Goal: Find contact information: Find contact information

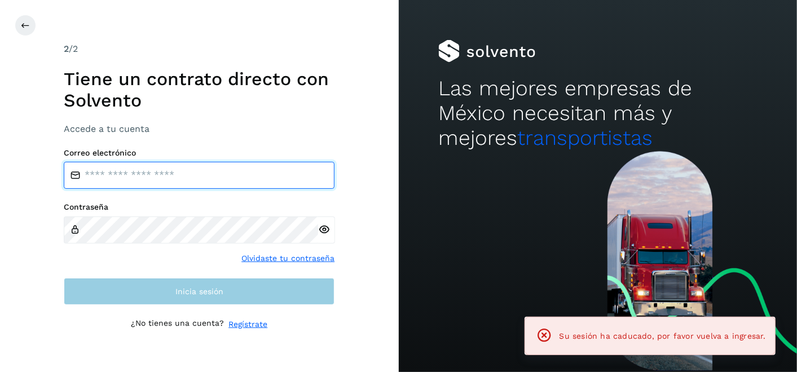
type input "**********"
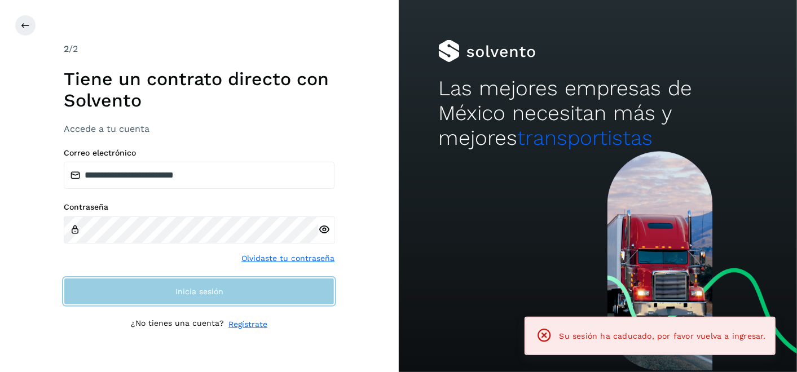
click at [275, 294] on button "Inicia sesión" at bounding box center [199, 291] width 271 height 27
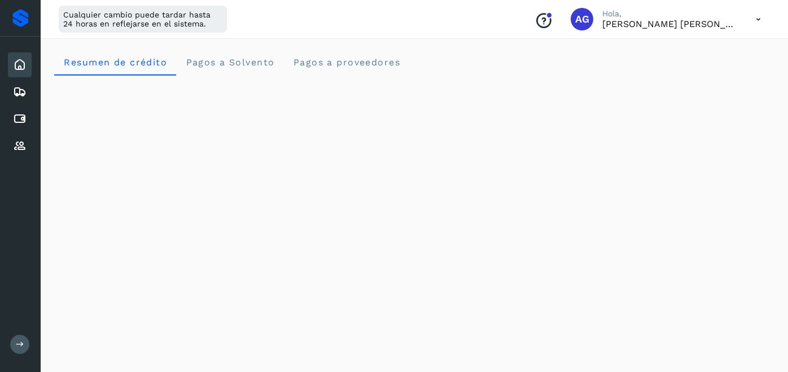
scroll to position [592, 0]
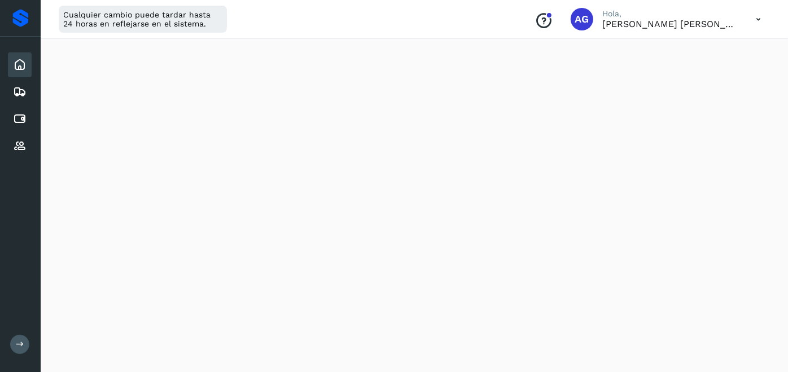
click at [12, 342] on button at bounding box center [19, 344] width 19 height 19
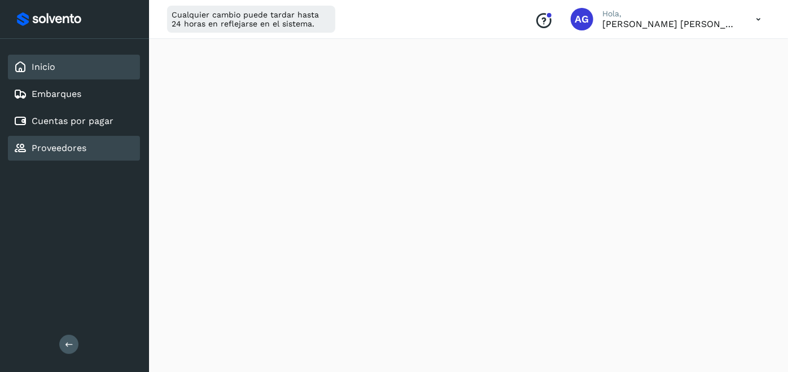
click at [99, 151] on div "Proveedores" at bounding box center [74, 148] width 132 height 25
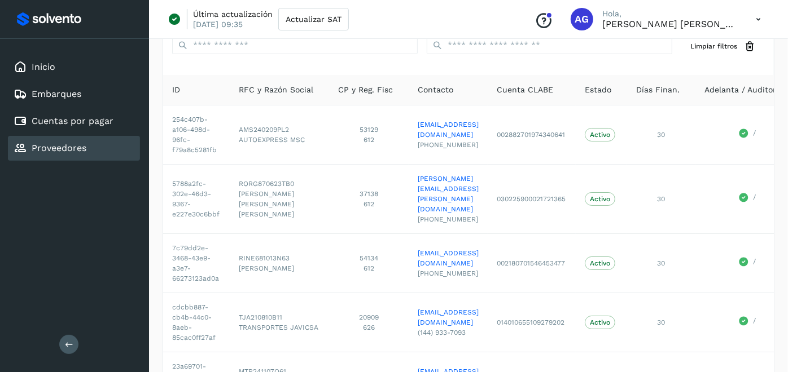
scroll to position [32, 0]
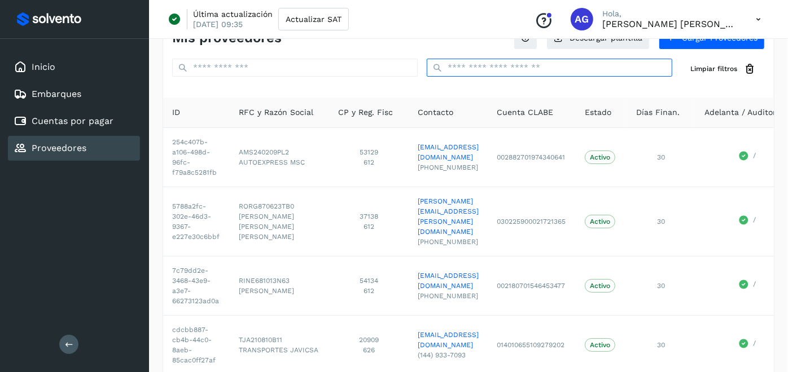
click at [471, 61] on input "text" at bounding box center [549, 68] width 245 height 18
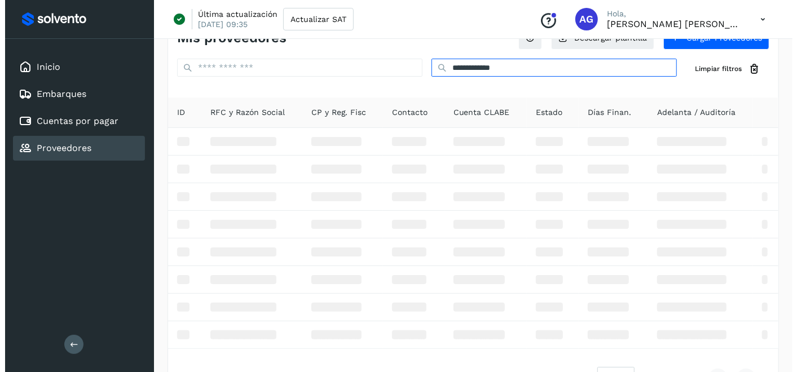
scroll to position [0, 0]
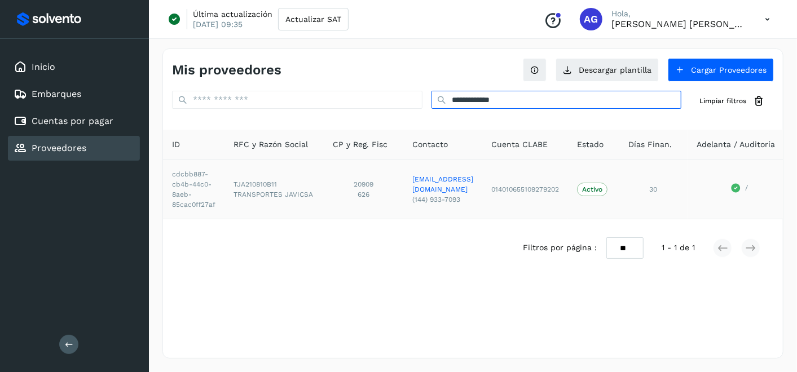
type input "**********"
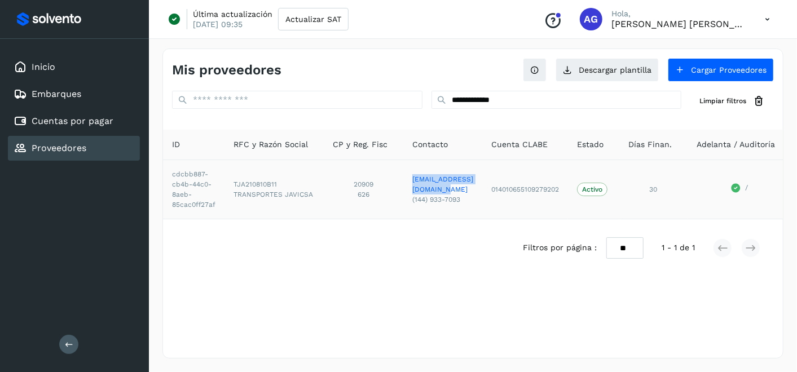
drag, startPoint x: 408, startPoint y: 182, endPoint x: 502, endPoint y: 184, distance: 94.3
click at [482, 184] on td "[EMAIL_ADDRESS][DOMAIN_NAME] (144) 933-7093" at bounding box center [442, 189] width 79 height 59
copy link "[EMAIL_ADDRESS][DOMAIN_NAME]"
